Goal: Subscribe to service/newsletter

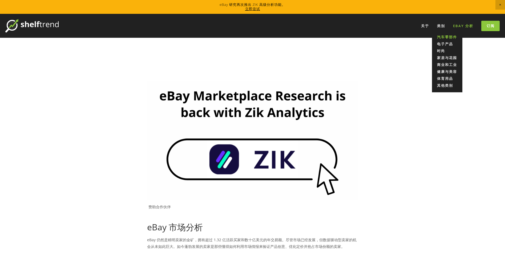
click at [444, 36] on font "汽车零部件" at bounding box center [447, 37] width 20 height 5
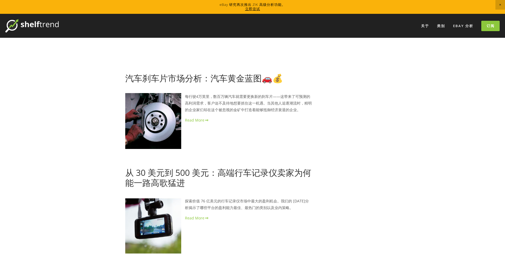
click at [489, 27] on font "订阅" at bounding box center [490, 25] width 8 height 5
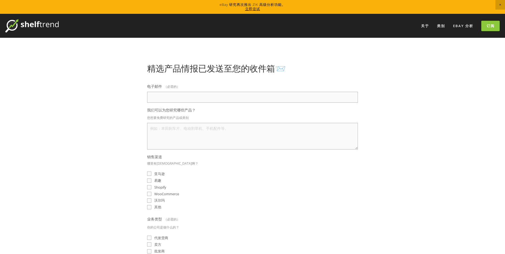
click at [176, 95] on input "电子邮件 （必需的）" at bounding box center [252, 97] width 211 height 11
type input "cocopc810@126.com"
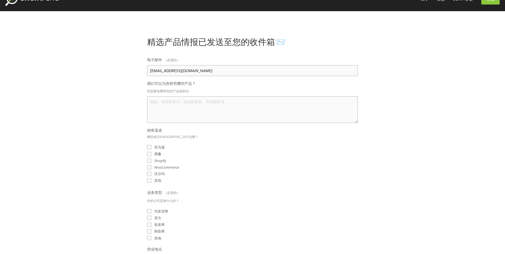
click at [158, 155] on font "易趣" at bounding box center [157, 154] width 7 height 5
click at [151, 155] on input "易趣" at bounding box center [149, 154] width 4 height 4
checkbox input "true"
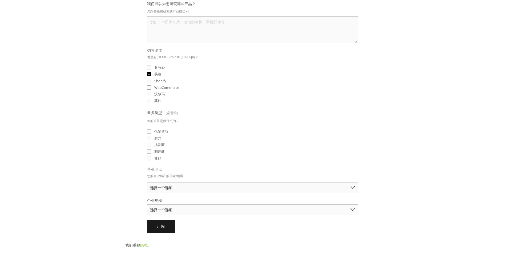
scroll to position [133, 0]
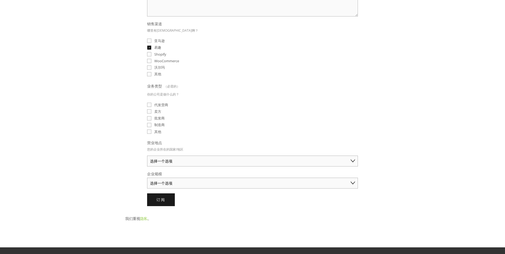
click at [164, 106] on font "代发货商" at bounding box center [161, 105] width 14 height 5
click at [151, 106] on input "代发货商" at bounding box center [149, 105] width 4 height 4
checkbox input "true"
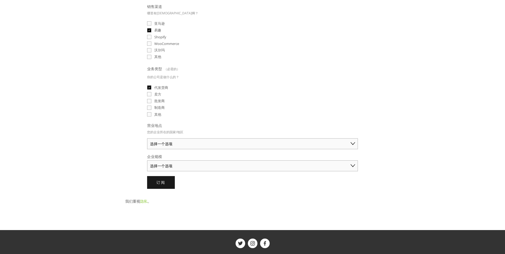
scroll to position [160, 0]
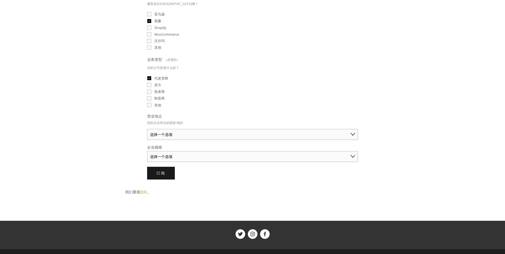
click at [196, 135] on select "选择一个选项 澳大利亚 美国 英国 中国 日本 德国 加拿大 其他" at bounding box center [252, 134] width 211 height 11
select select "United States"
click at [147, 129] on select "选择一个选项 澳大利亚 美国 英国 中国 日本 德国 加拿大 其他" at bounding box center [252, 134] width 211 height 11
click at [198, 156] on select "选择一个选项 个人商家（年销售额低于 5 万美元） 小型企业（年销售额 5 万至 25 万美元） 成熟企业（年销售额超过 25 万美元）" at bounding box center [252, 156] width 211 height 11
select select "Solo Merchant (under $50K annual sales)"
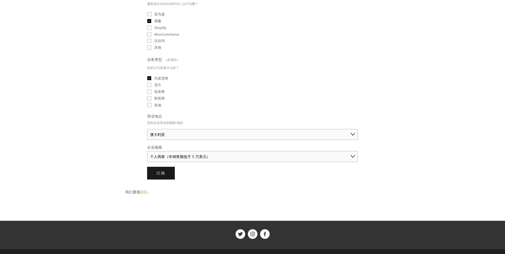
click at [147, 151] on select "选择一个选项 个人商家（年销售额低于 5 万美元） 小型企业（年销售额 5 万至 25 万美元） 成熟企业（年销售额超过 25 万美元）" at bounding box center [252, 156] width 211 height 11
click at [167, 175] on button "订阅 订阅" at bounding box center [161, 173] width 28 height 13
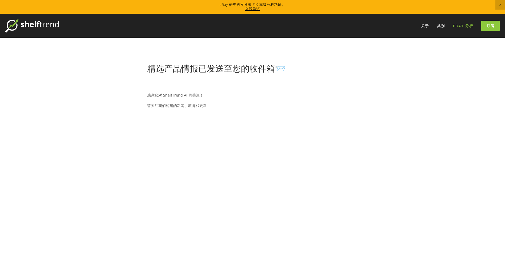
click at [461, 26] on font "eBay 分析" at bounding box center [463, 25] width 20 height 5
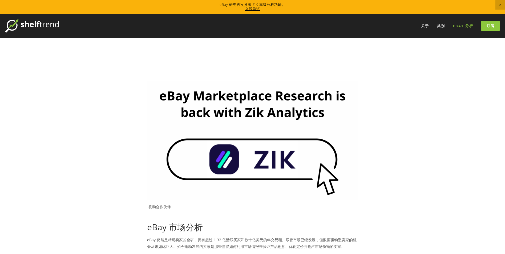
click at [270, 164] on img at bounding box center [252, 141] width 211 height 119
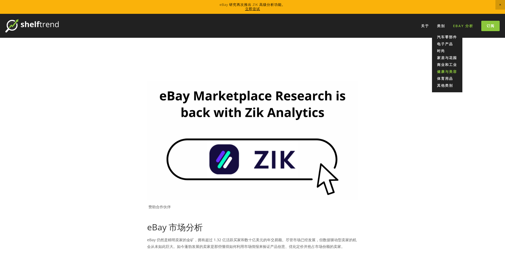
click at [447, 71] on font "健康与美容" at bounding box center [447, 71] width 20 height 5
